Goal: Task Accomplishment & Management: Manage account settings

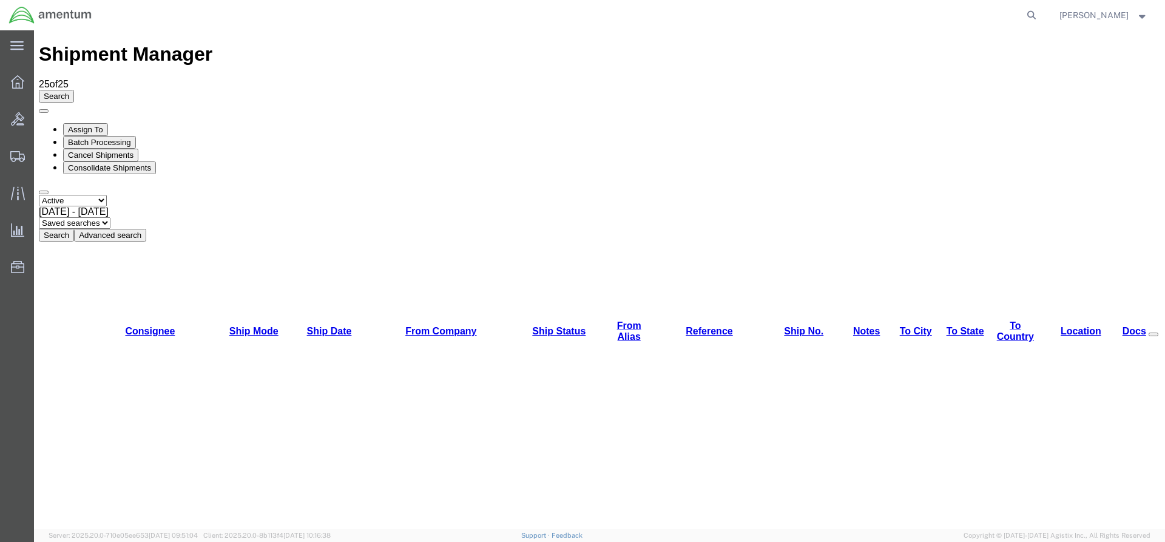
click at [74, 229] on button "Search" at bounding box center [56, 235] width 35 height 13
drag, startPoint x: 376, startPoint y: 89, endPoint x: 373, endPoint y: 84, distance: 6.6
click at [74, 229] on button "Search" at bounding box center [56, 235] width 35 height 13
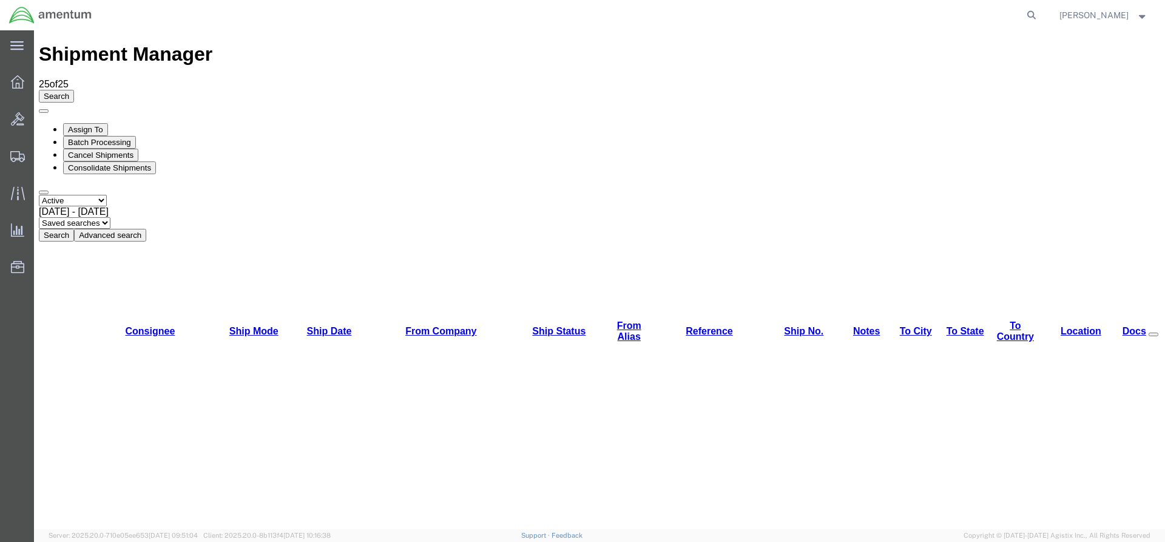
click at [74, 229] on button "Search" at bounding box center [56, 235] width 35 height 13
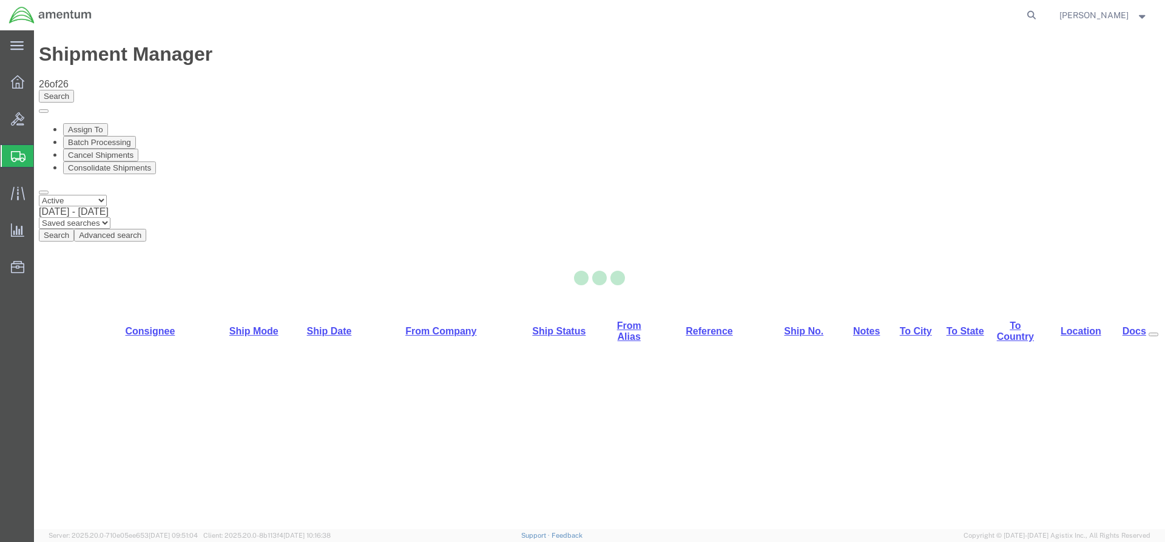
select select "42668"
select select "42692"
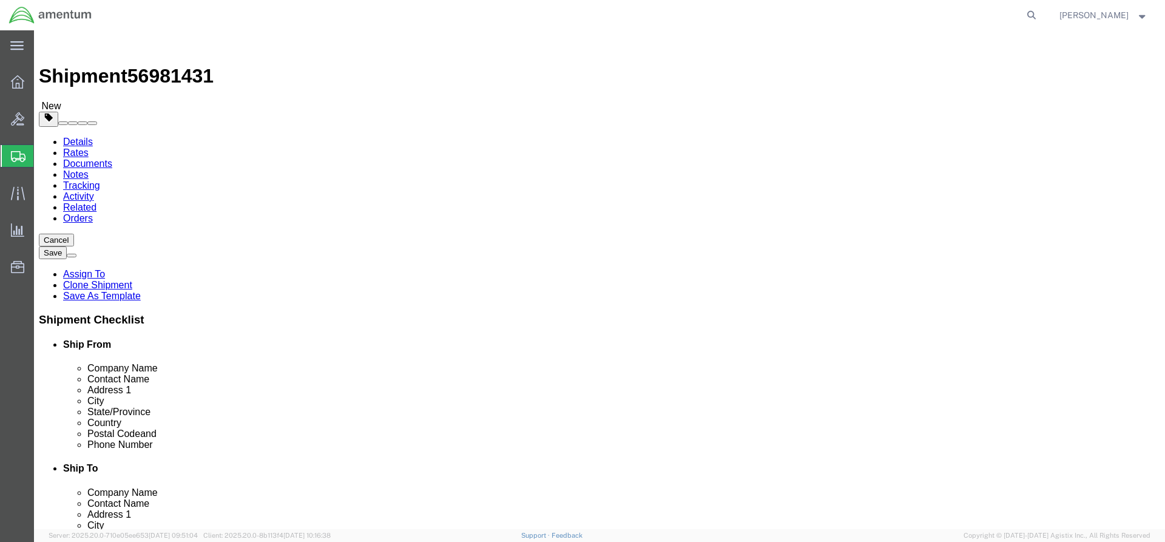
click button "Rate Shipment"
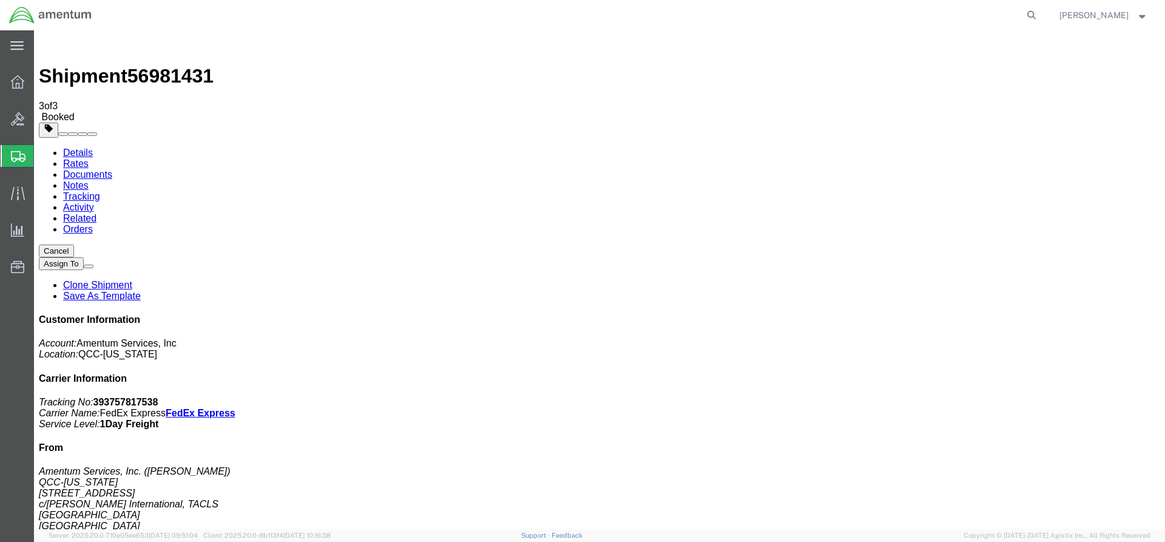
drag, startPoint x: 432, startPoint y: 215, endPoint x: 490, endPoint y: 221, distance: 57.9
copy td "393757817538"
drag, startPoint x: 52, startPoint y: 215, endPoint x: 505, endPoint y: 215, distance: 453.9
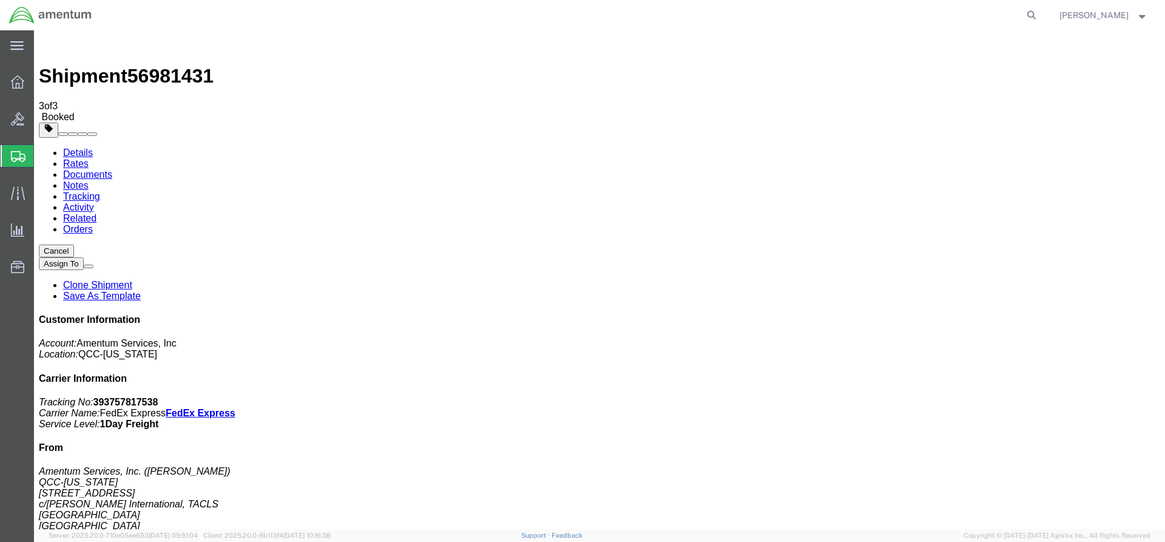
click at [86, 147] on link "Details" at bounding box center [78, 152] width 30 height 10
click button "button"
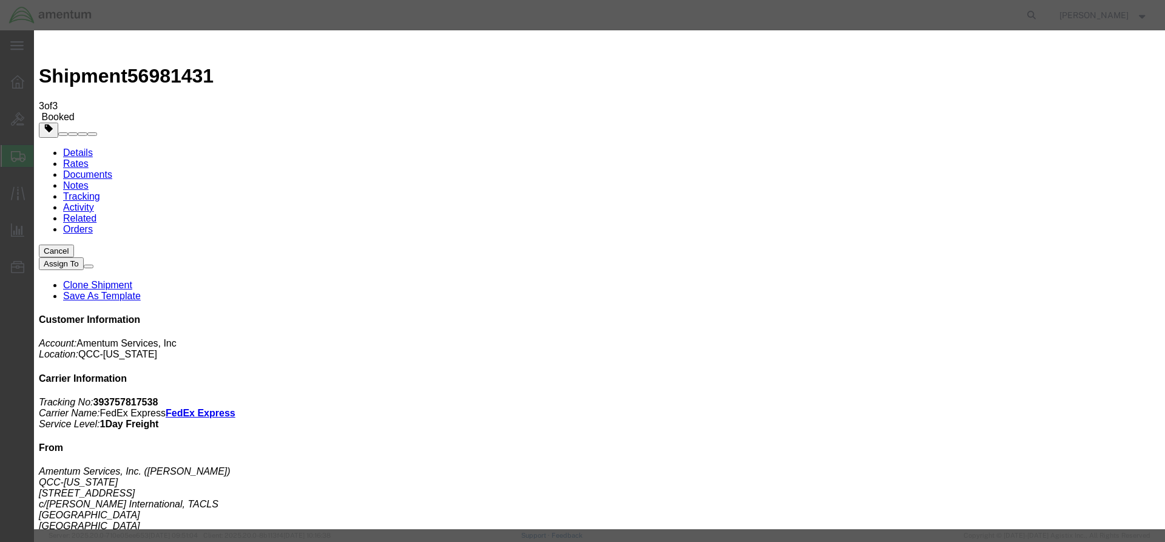
click div "[DATE] 1:03 PM"
type input "2:00 PM"
click button "Apply"
click button "Save"
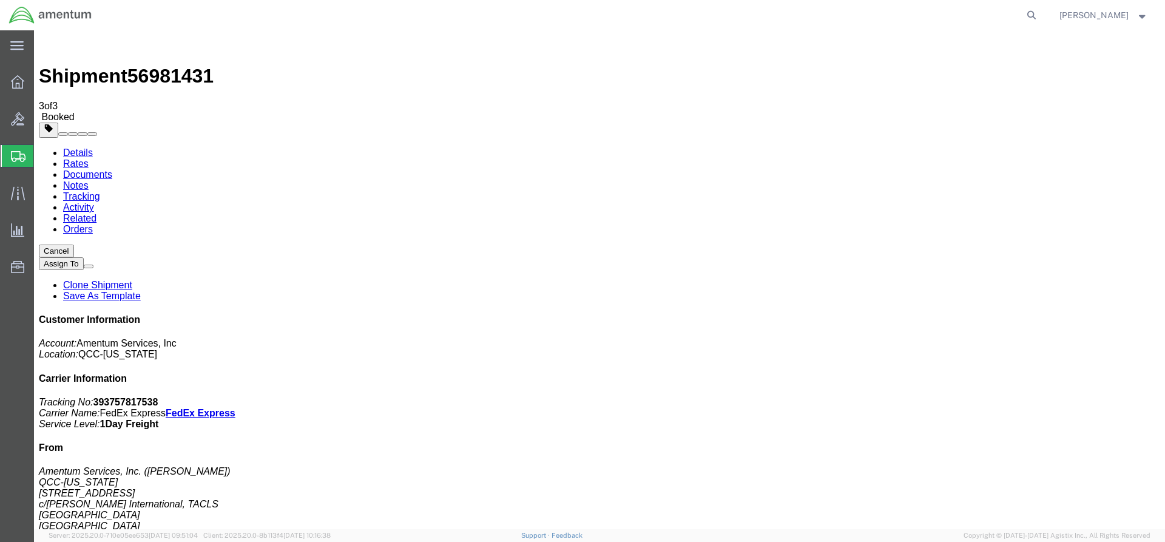
click button "Close"
click at [42, 83] on span "Overview" at bounding box center [37, 82] width 8 height 24
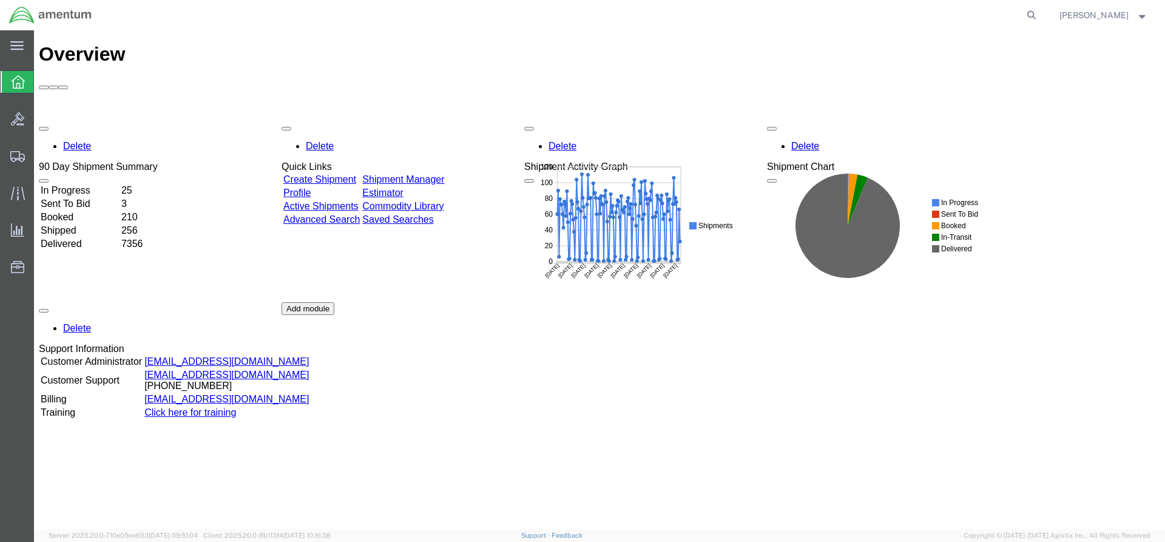
click at [445, 174] on td "Shipment Manager" at bounding box center [403, 180] width 83 height 12
click at [458, 120] on div "Delete 90 Day Shipment Summary In Progress 25 Sent To Bid 3 Booked 210 Shipped …" at bounding box center [599, 302] width 1121 height 364
click at [444, 174] on link "Shipment Manager" at bounding box center [403, 179] width 82 height 10
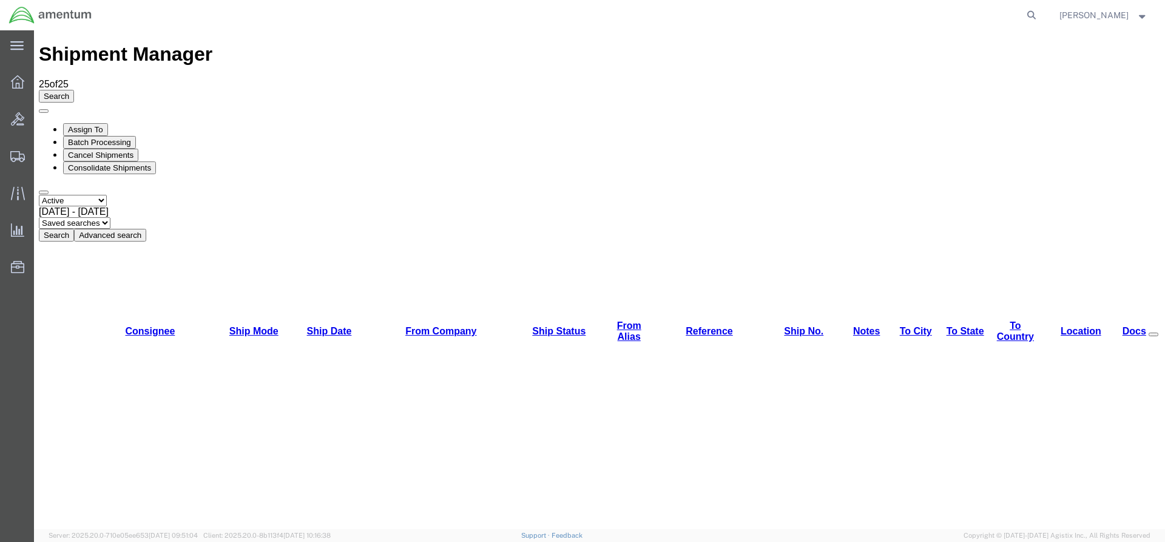
click at [74, 229] on button "Search" at bounding box center [56, 235] width 35 height 13
